Goal: Find contact information: Find contact information

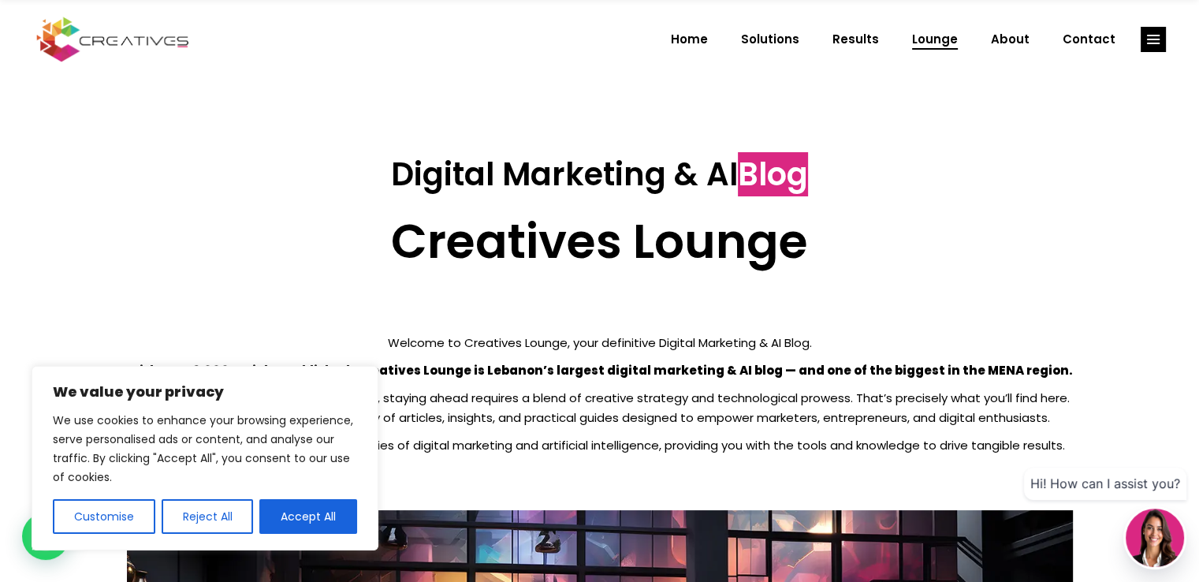
click at [1151, 534] on img at bounding box center [1155, 538] width 58 height 58
click at [1163, 45] on rect "link" at bounding box center [1153, 39] width 25 height 25
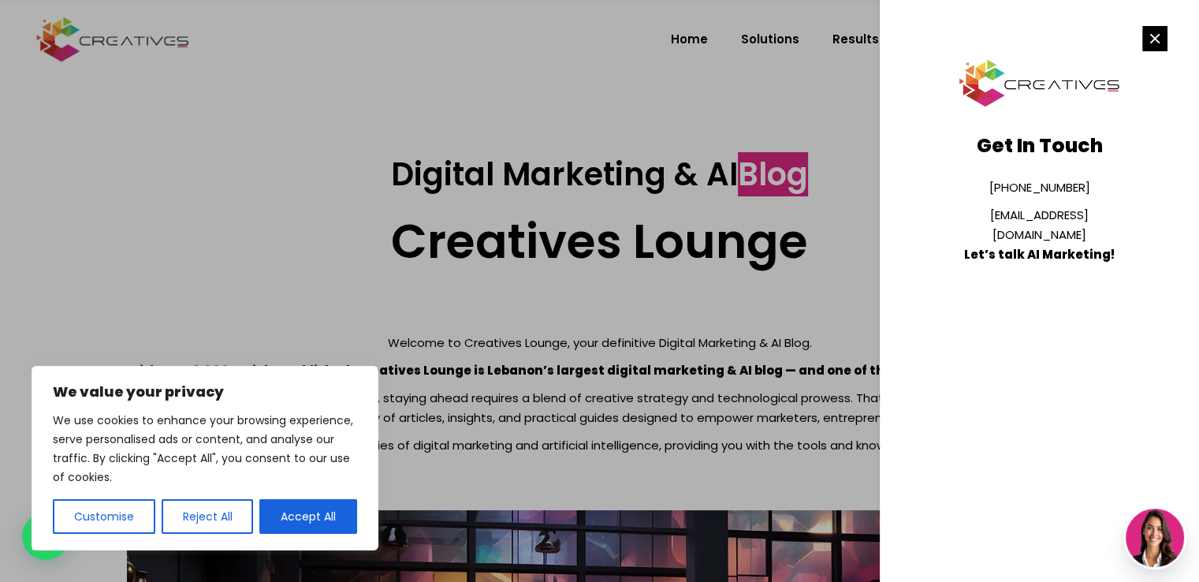
click at [1069, 207] on link "[EMAIL_ADDRESS][DOMAIN_NAME]" at bounding box center [1039, 225] width 99 height 36
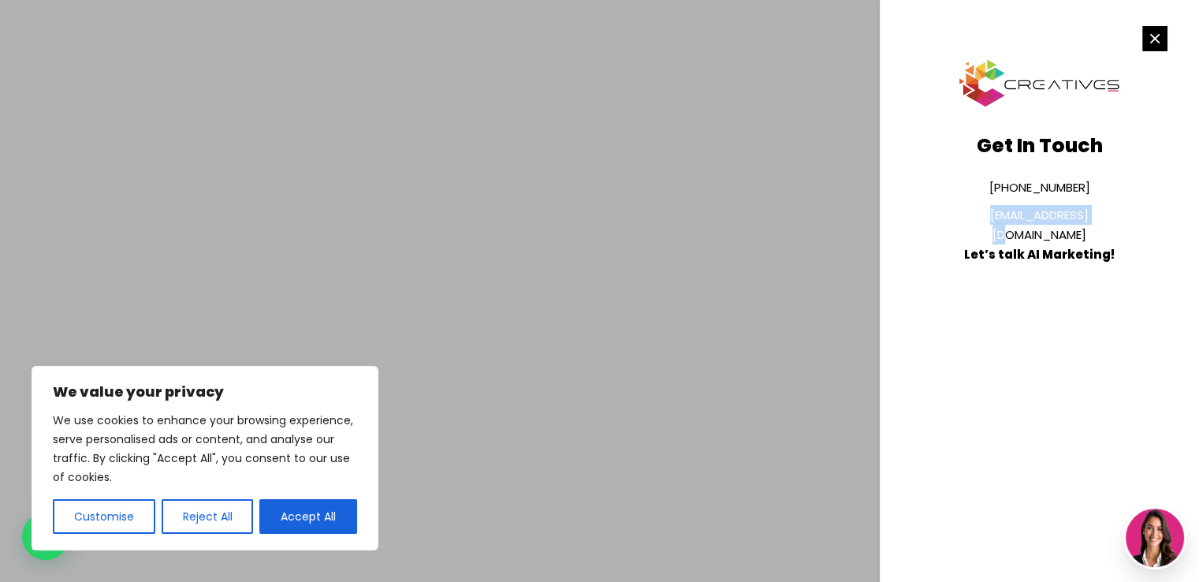
drag, startPoint x: 972, startPoint y: 214, endPoint x: 1104, endPoint y: 203, distance: 132.9
click at [1104, 203] on div "Get In Touch [PHONE_NUMBER] [EMAIL_ADDRESS][DOMAIN_NAME] Let’s talk AI Marketin…" at bounding box center [1040, 199] width 168 height 130
copy link "[EMAIL_ADDRESS][DOMAIN_NAME]"
